Goal: Task Accomplishment & Management: Use online tool/utility

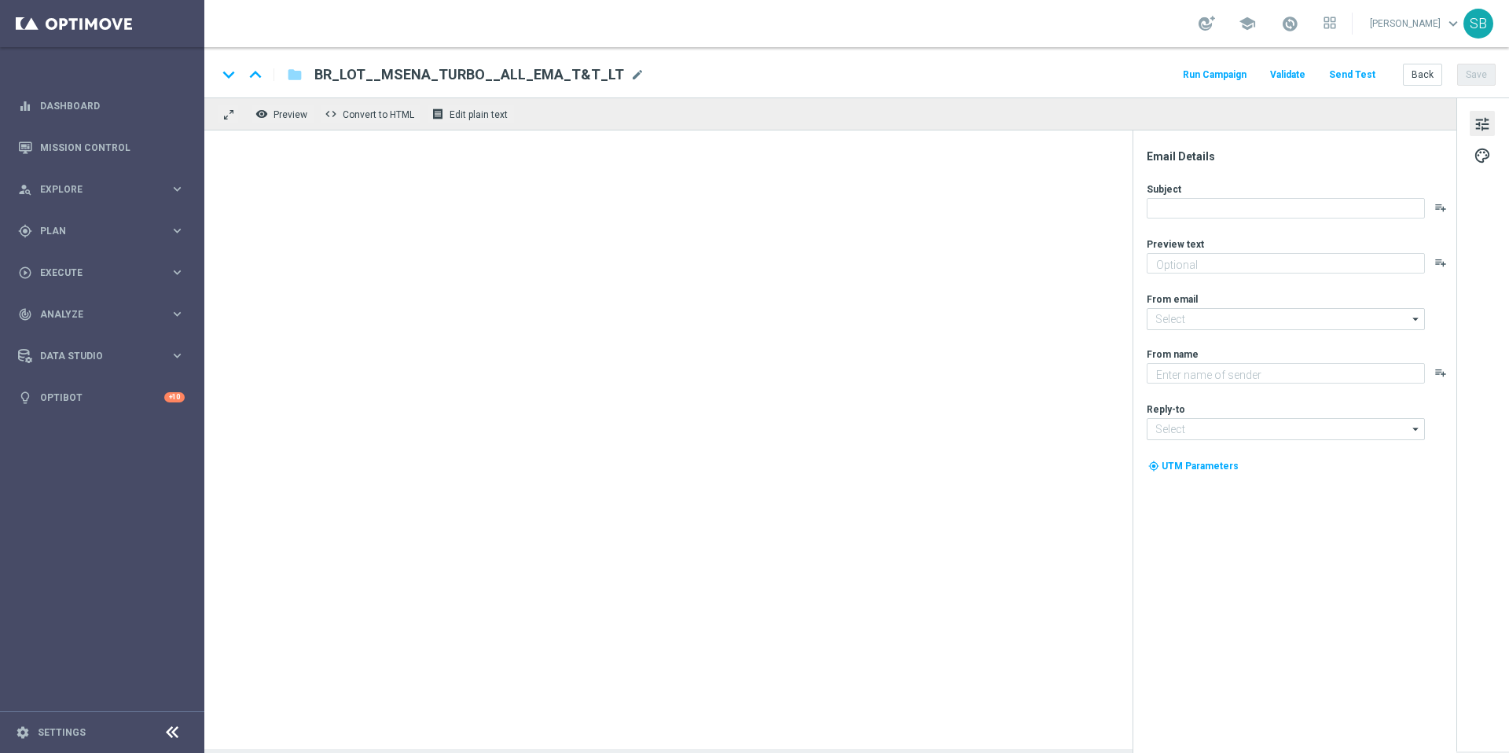
type textarea "Ganhe em um instantâneo com TurboSena"
type textarea "Lottoland"
type input "[EMAIL_ADDRESS][DOMAIN_NAME]"
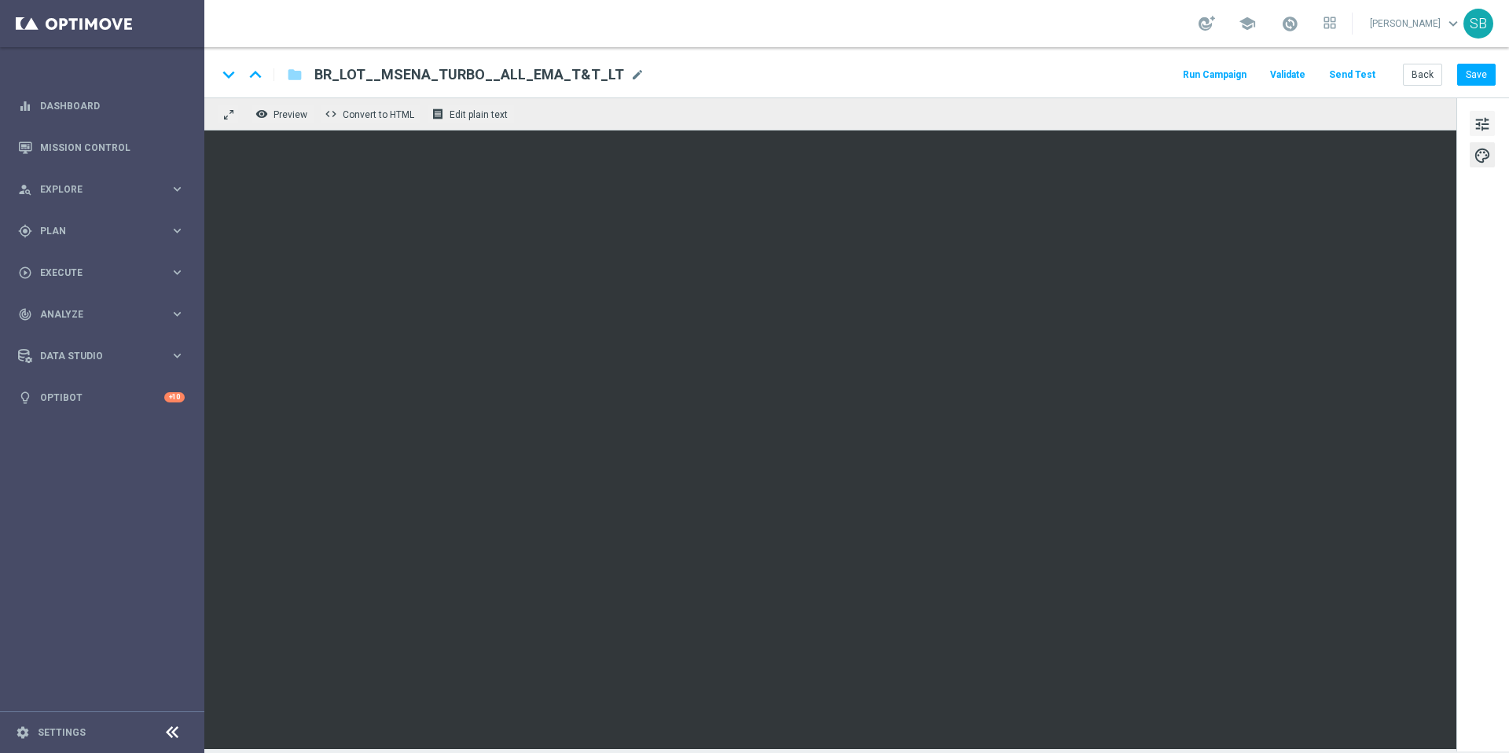
click at [1479, 126] on span "tune" at bounding box center [1482, 124] width 17 height 20
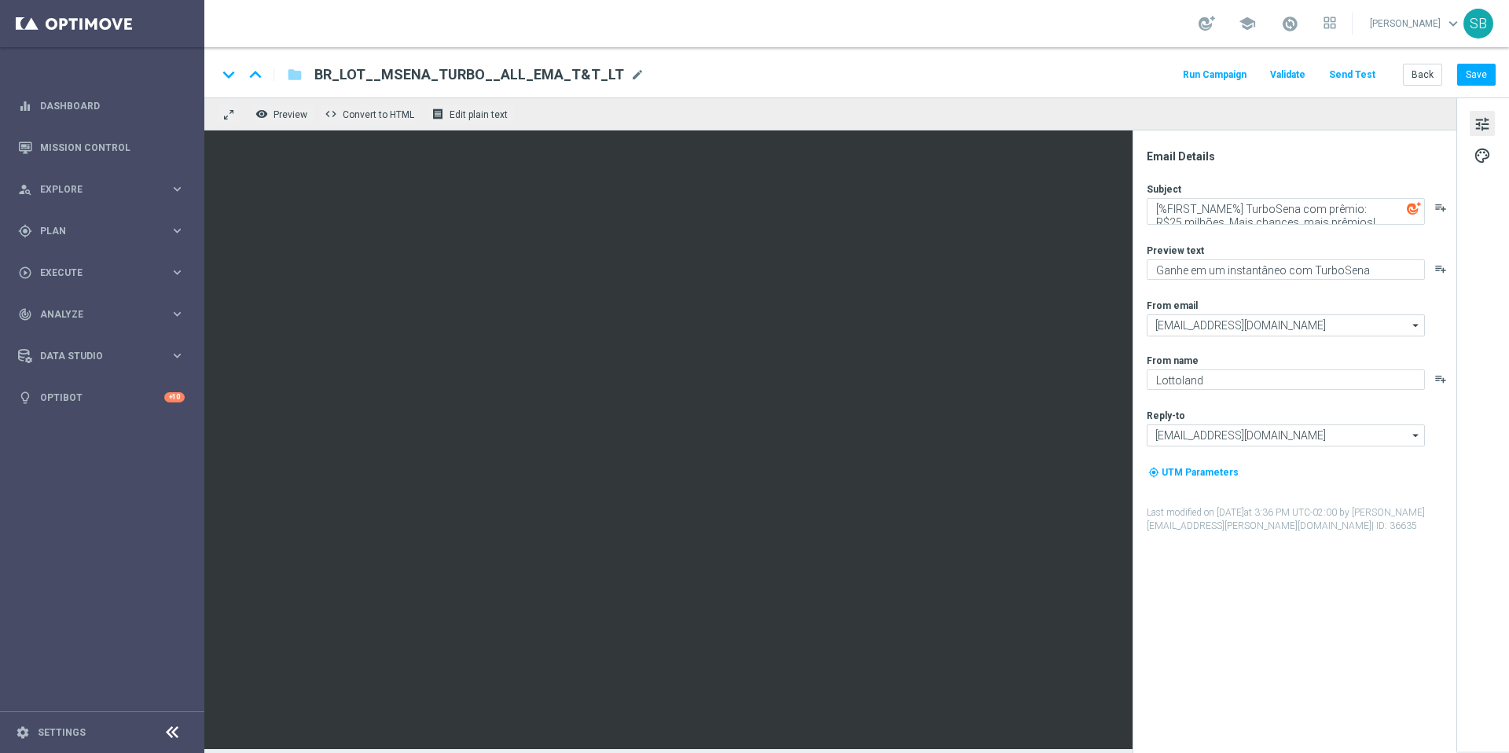
click at [1474, 123] on span "tune" at bounding box center [1482, 124] width 17 height 20
click at [1481, 126] on span "tune" at bounding box center [1482, 124] width 17 height 20
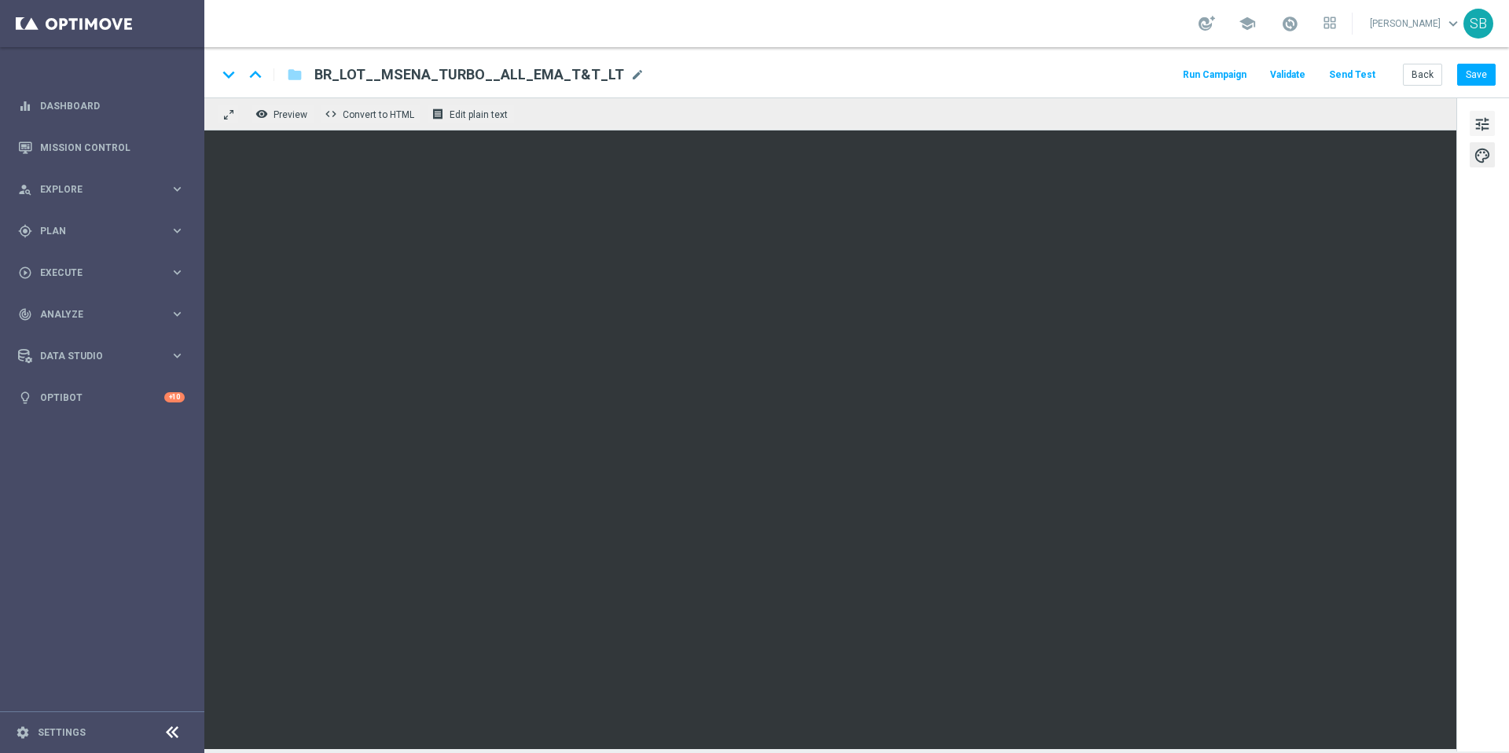
click at [1488, 127] on span "tune" at bounding box center [1482, 124] width 17 height 20
